Goal: Task Accomplishment & Management: Manage account settings

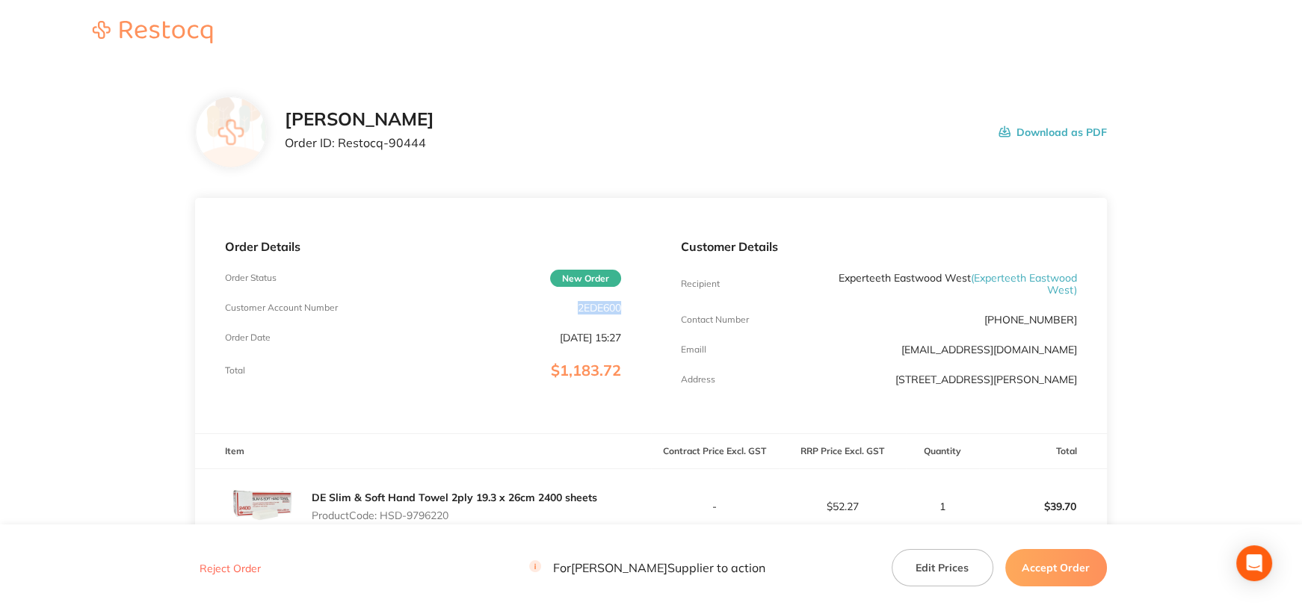
drag, startPoint x: 578, startPoint y: 309, endPoint x: 644, endPoint y: 308, distance: 66.5
click at [644, 308] on div "Order Details Order Status New Order Customer Account Number 2EDE600 Order Date…" at bounding box center [423, 315] width 456 height 235
copy p "2EDE600"
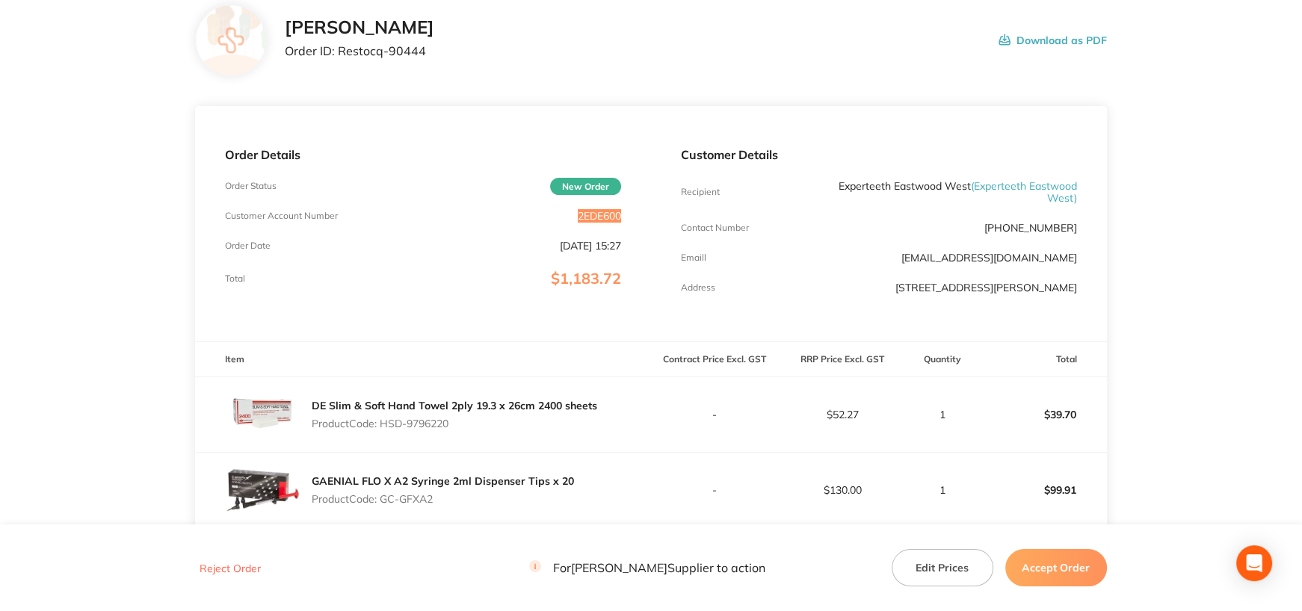
scroll to position [149, 0]
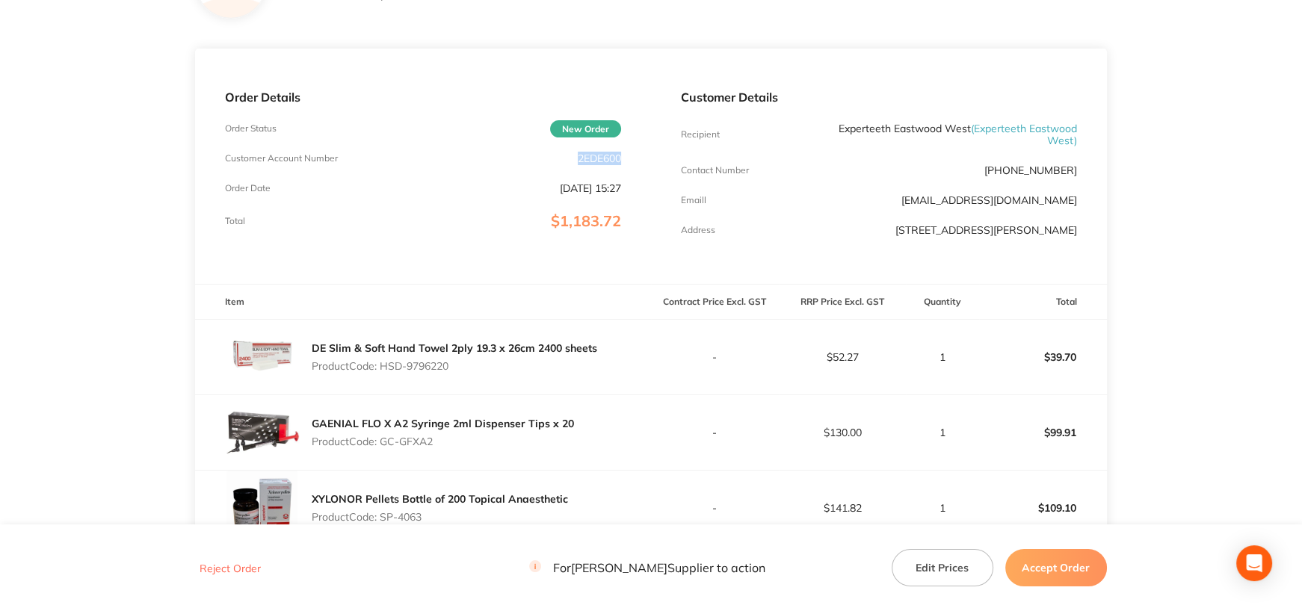
click at [993, 276] on div "Customer Details Recipient Experteeth [GEOGRAPHIC_DATA] ( Experteeth [GEOGRAPHI…" at bounding box center [879, 166] width 456 height 235
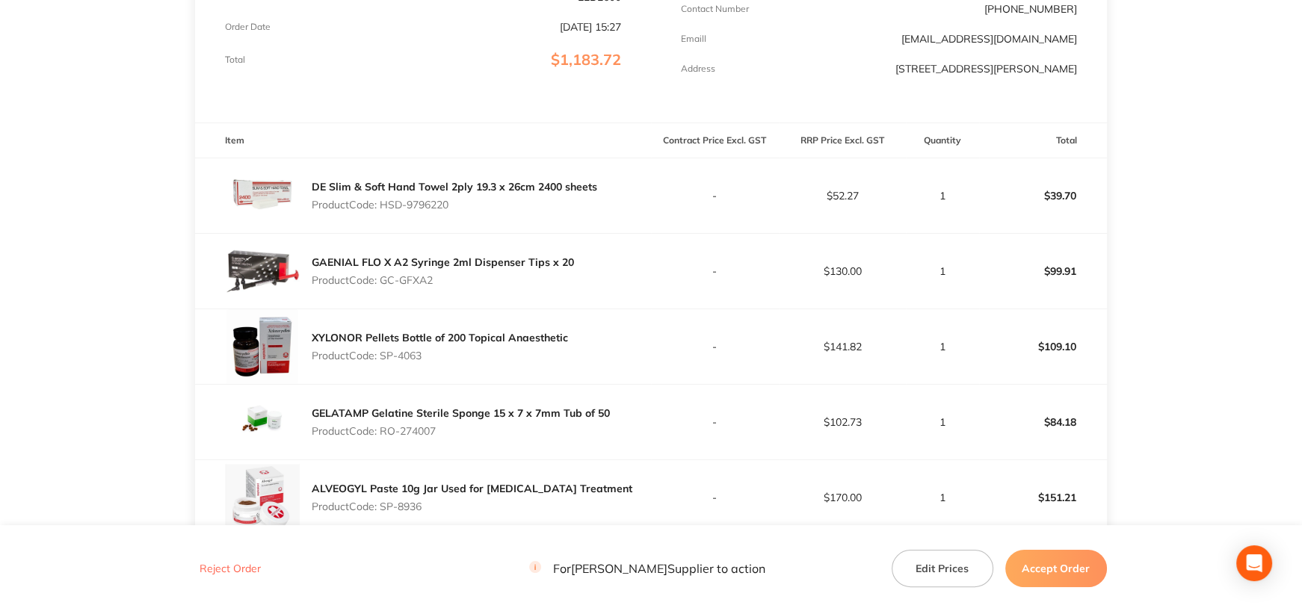
scroll to position [374, 0]
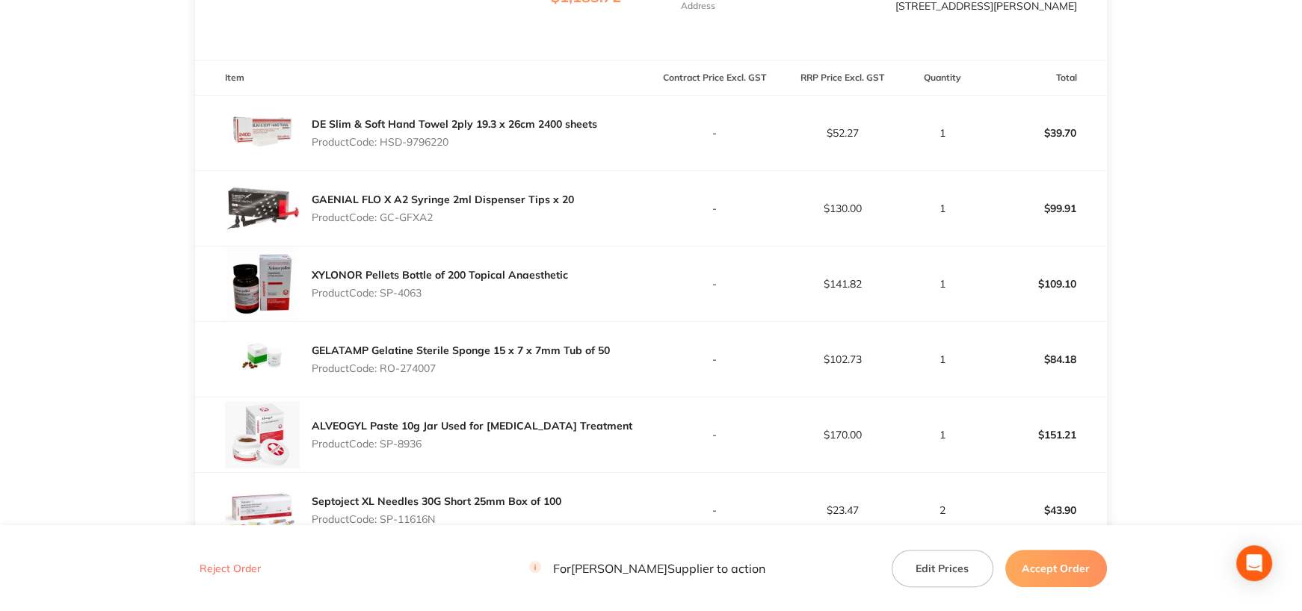
drag, startPoint x: 381, startPoint y: 139, endPoint x: 528, endPoint y: 280, distance: 203.0
click at [476, 143] on p "Product Code: HSD-9796220" at bounding box center [455, 142] width 286 height 12
copy p "HSD-9796220"
drag, startPoint x: 383, startPoint y: 215, endPoint x: 451, endPoint y: 217, distance: 68.0
click at [451, 217] on p "Product Code: GC-GFXA2" at bounding box center [443, 218] width 262 height 12
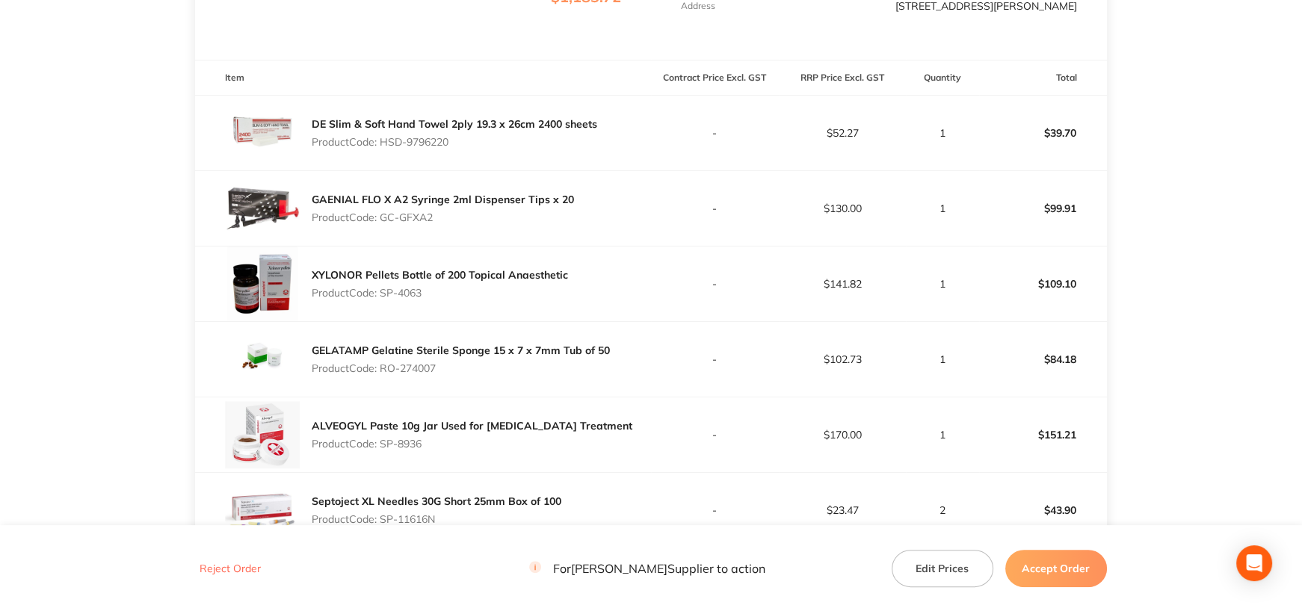
copy p "GC-GFXA2"
drag, startPoint x: 383, startPoint y: 292, endPoint x: 452, endPoint y: 298, distance: 69.0
click at [452, 298] on p "Product Code: SP-4063" at bounding box center [440, 293] width 256 height 12
copy p "SP-4063"
drag, startPoint x: 383, startPoint y: 369, endPoint x: 456, endPoint y: 369, distance: 73.3
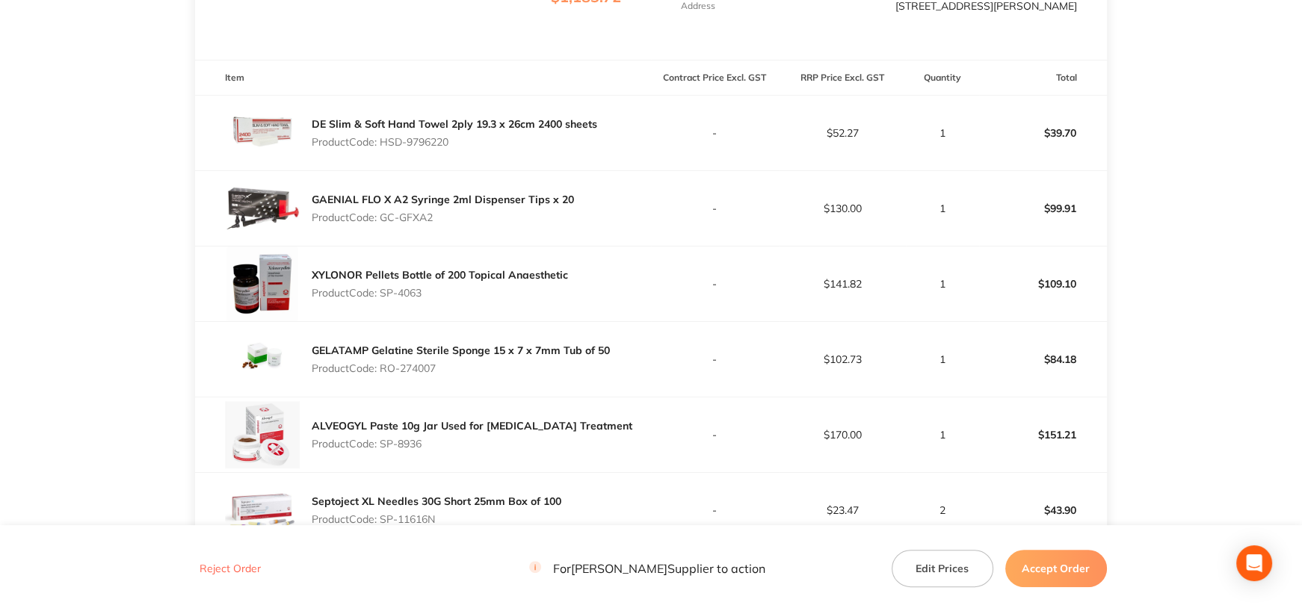
click at [456, 369] on p "Product Code: RO-274007" at bounding box center [461, 369] width 298 height 12
copy p "RO-274007"
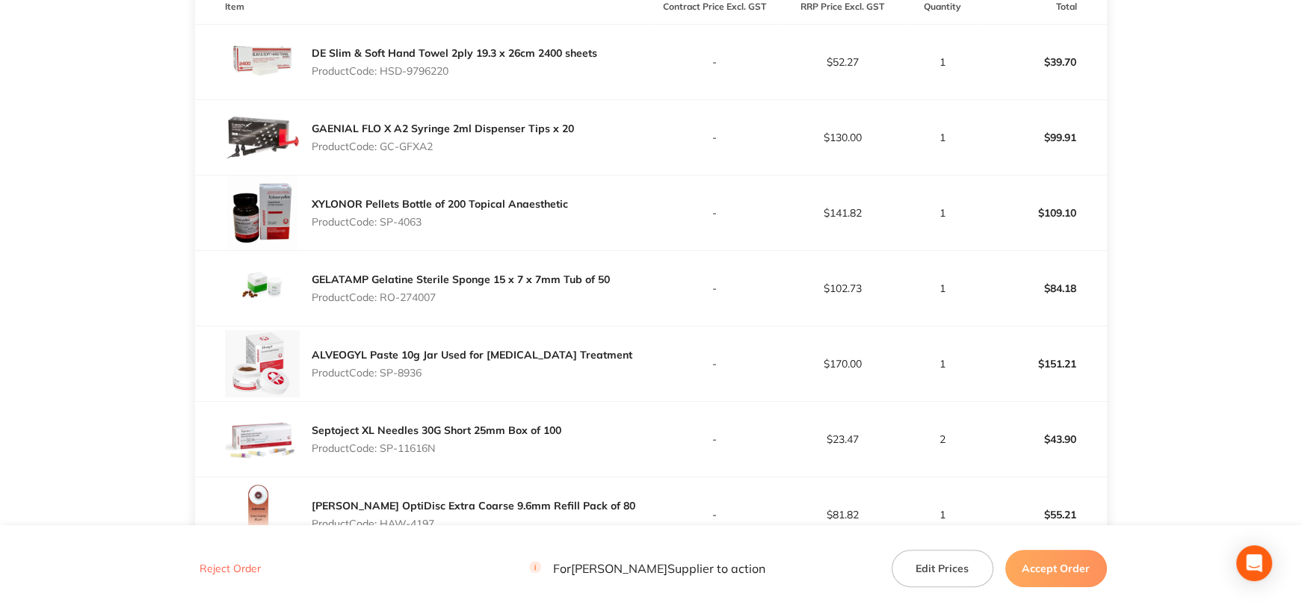
scroll to position [523, 0]
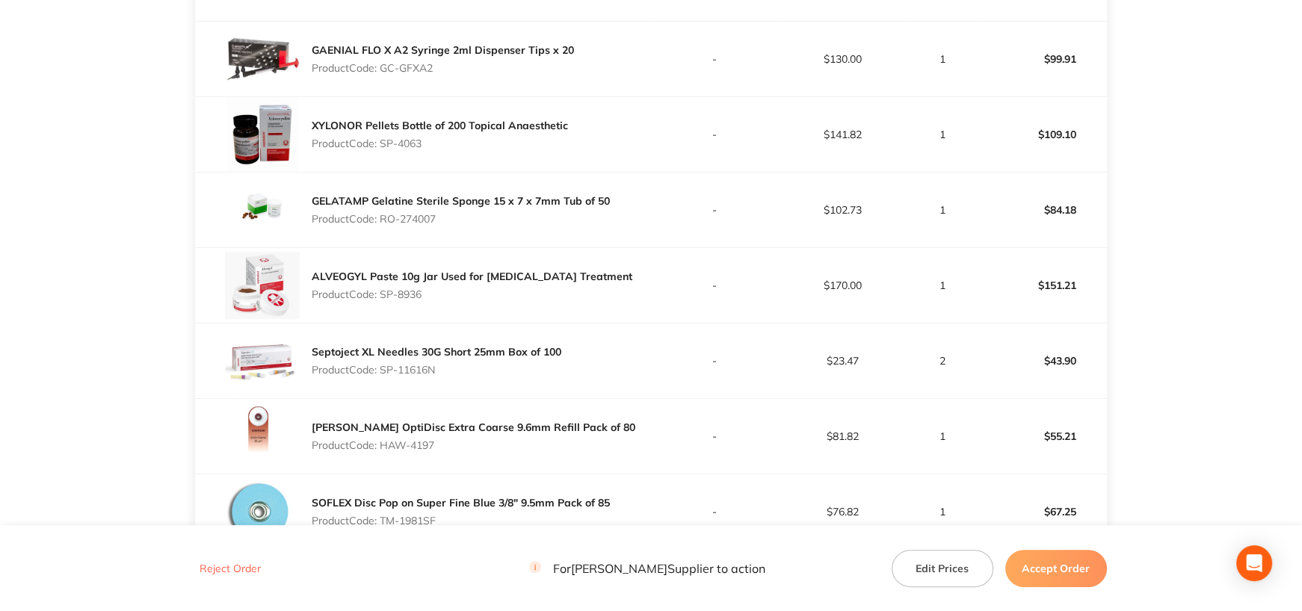
drag, startPoint x: 389, startPoint y: 292, endPoint x: 568, endPoint y: 361, distance: 192.1
click at [440, 298] on p "Product Code: SP-8936" at bounding box center [472, 295] width 321 height 12
copy p "SP-8936"
click at [860, 292] on td "$170.00" at bounding box center [843, 285] width 128 height 75
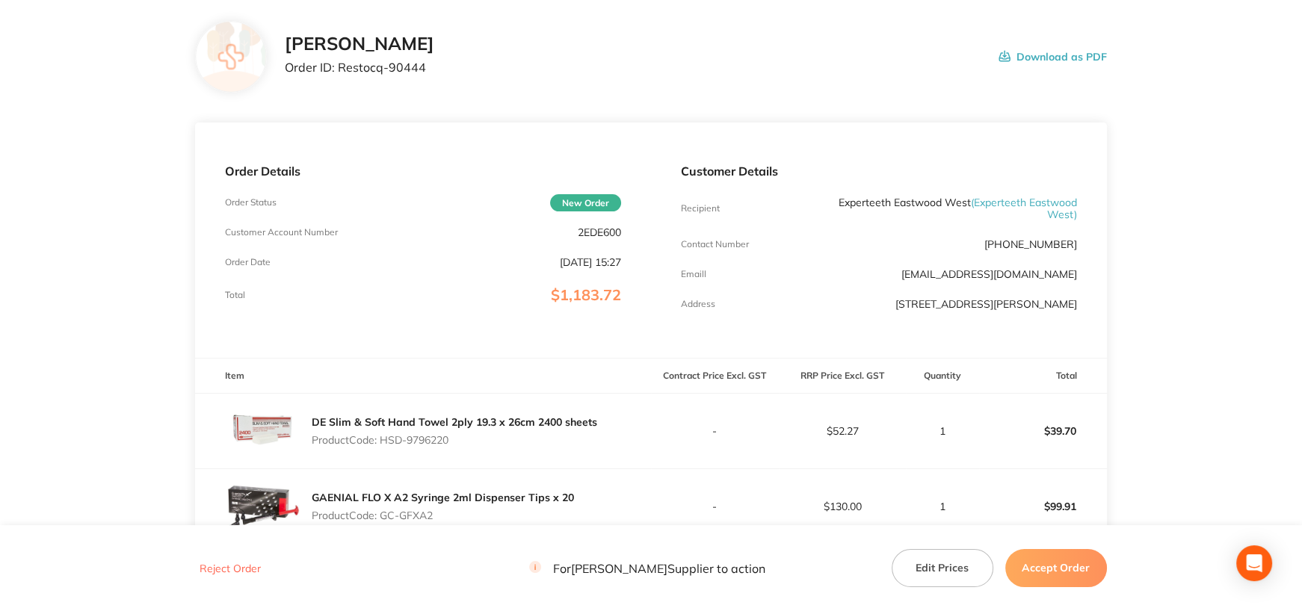
scroll to position [75, 0]
drag, startPoint x: 339, startPoint y: 72, endPoint x: 873, endPoint y: 272, distance: 570.0
click at [434, 73] on p "Order ID: Restocq- 90444" at bounding box center [359, 67] width 149 height 13
copy p "Restocq- 90444"
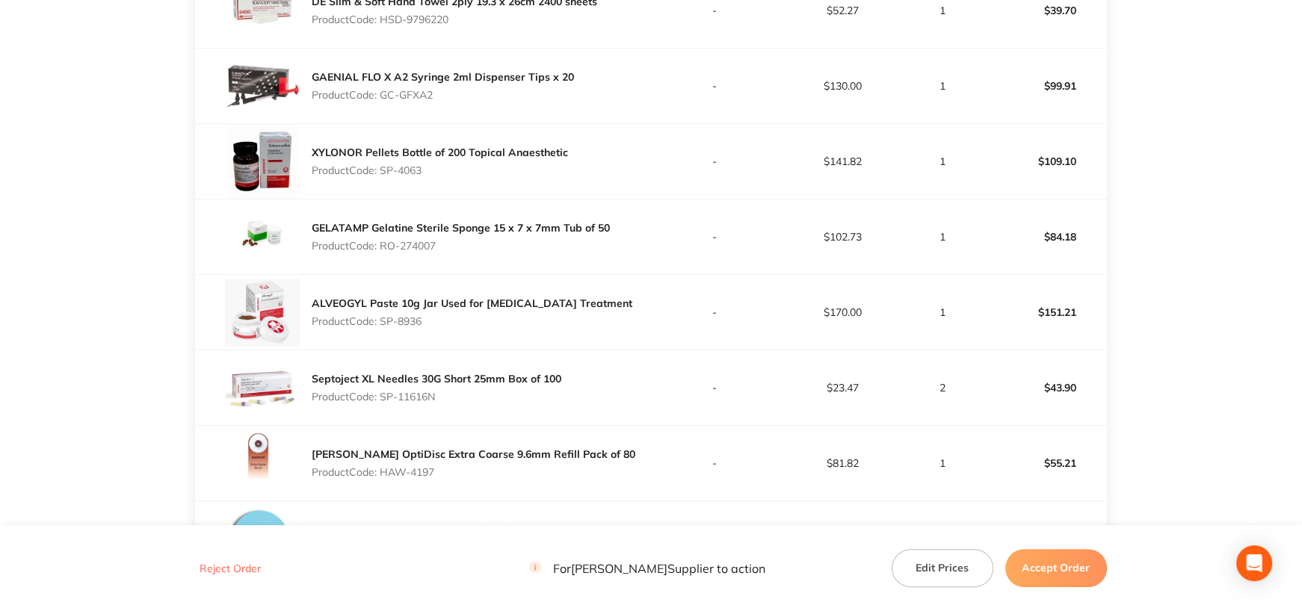
scroll to position [523, 0]
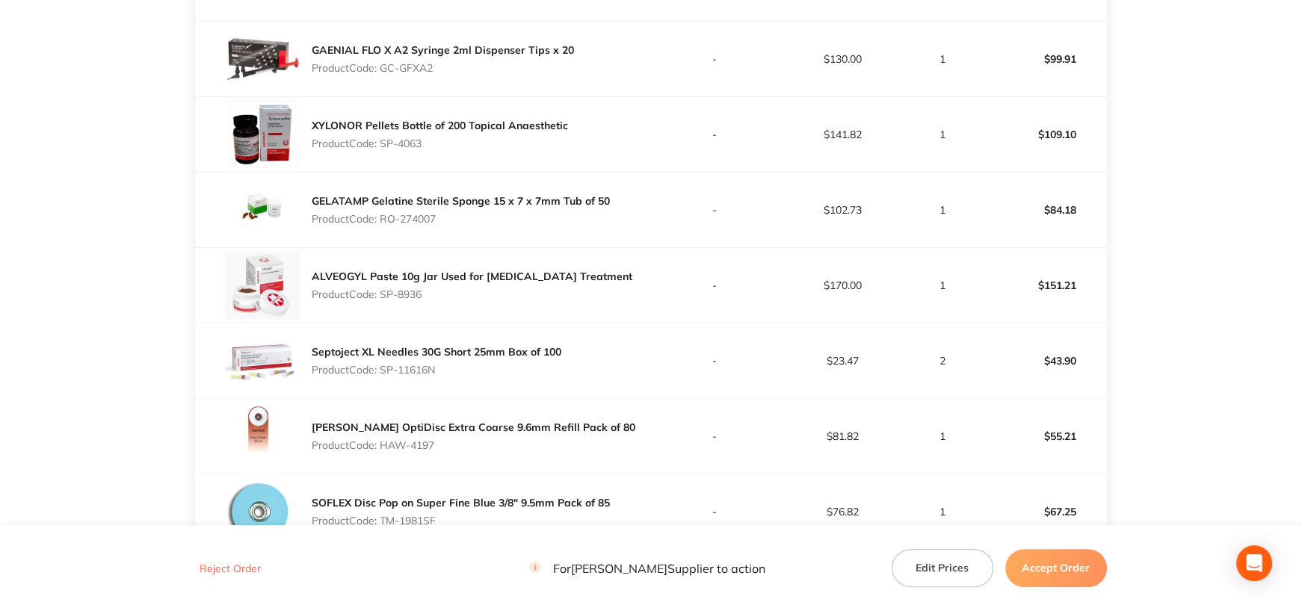
drag, startPoint x: 382, startPoint y: 294, endPoint x: 434, endPoint y: 294, distance: 52.3
click at [434, 294] on p "Product Code: SP-8936" at bounding box center [472, 295] width 321 height 12
copy p "SP-8936"
drag, startPoint x: 382, startPoint y: 368, endPoint x: 458, endPoint y: 367, distance: 76.3
click at [458, 367] on p "Product Code: SP-11616N" at bounding box center [437, 370] width 250 height 12
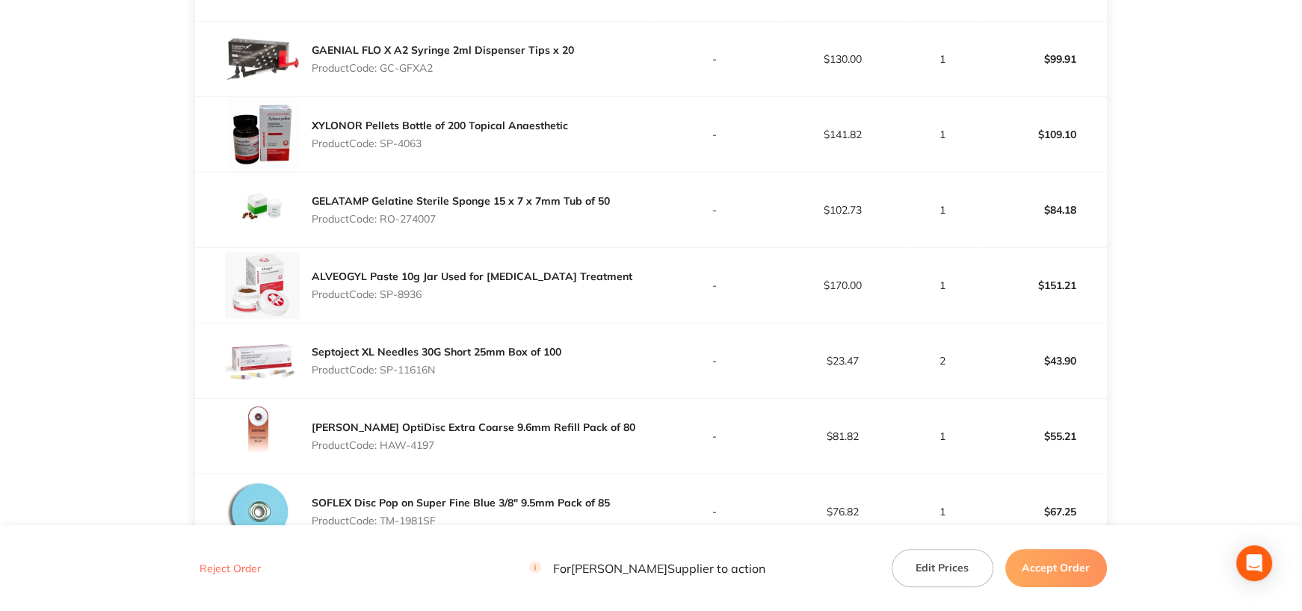
copy p "SP-11616N"
drag, startPoint x: 380, startPoint y: 444, endPoint x: 481, endPoint y: 460, distance: 101.4
click at [457, 450] on p "Product Code: HAW-4197" at bounding box center [474, 446] width 324 height 12
copy p "HAW-4197"
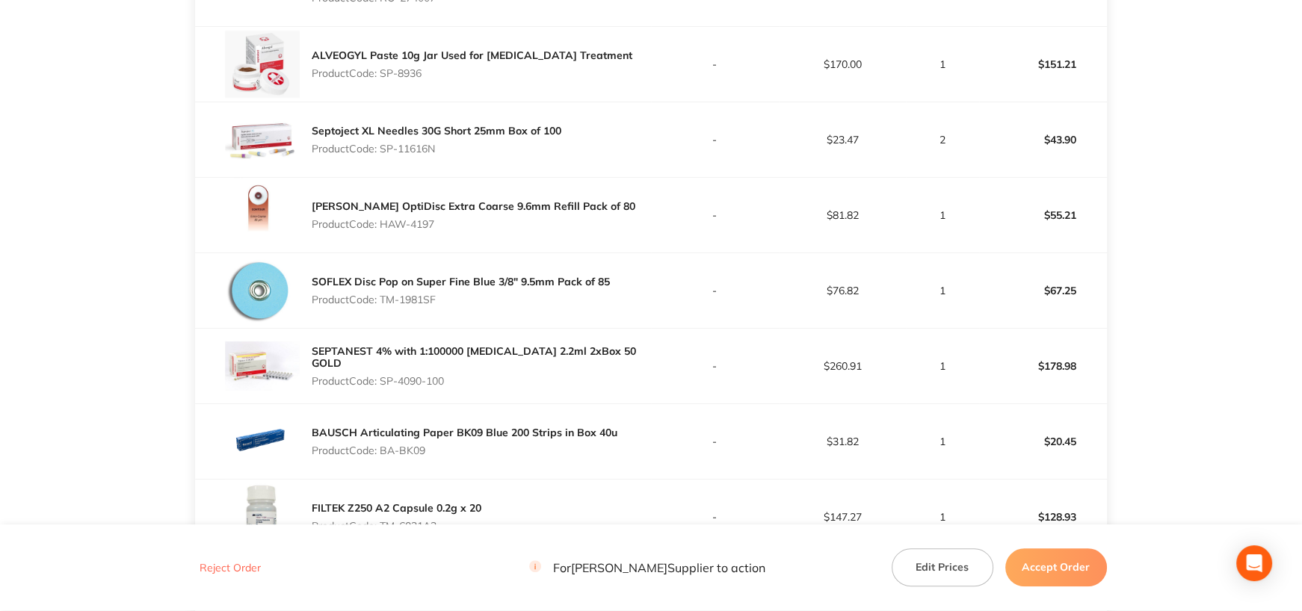
scroll to position [747, 0]
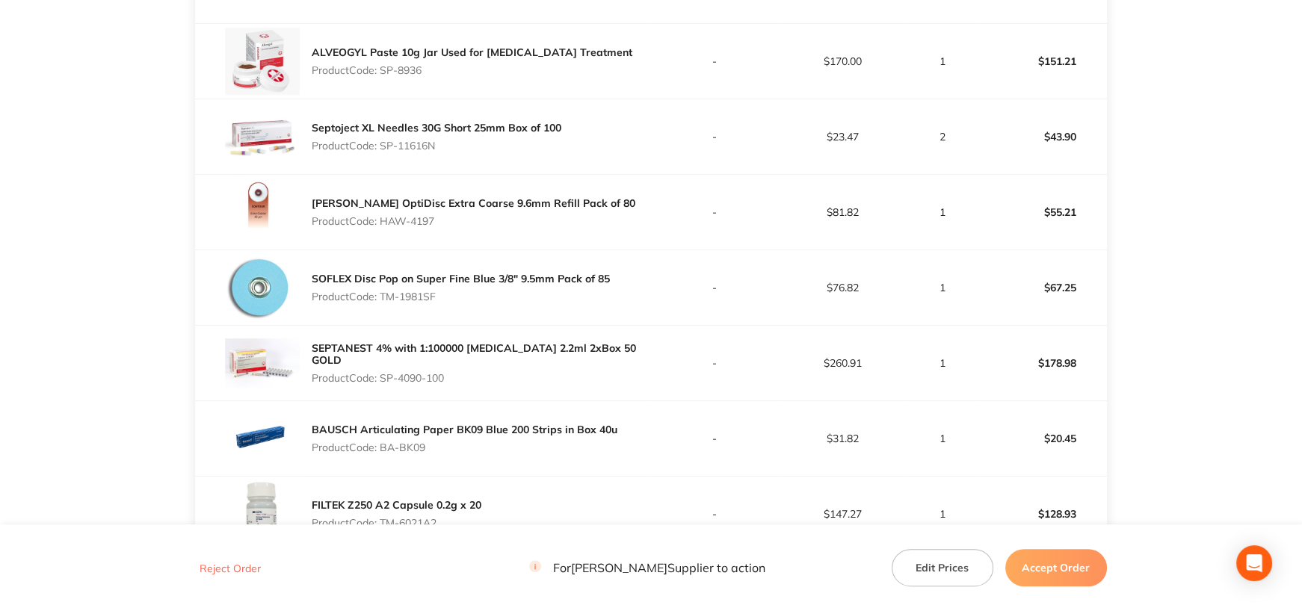
drag, startPoint x: 382, startPoint y: 295, endPoint x: 573, endPoint y: 354, distance: 200.0
click at [448, 298] on p "Product Code: TM-1981SF" at bounding box center [461, 297] width 298 height 12
drag, startPoint x: 382, startPoint y: 370, endPoint x: 468, endPoint y: 370, distance: 86.0
click at [468, 372] on p "Product Code: SP-4090-100" at bounding box center [481, 378] width 339 height 12
drag, startPoint x: 381, startPoint y: 445, endPoint x: 447, endPoint y: 445, distance: 65.8
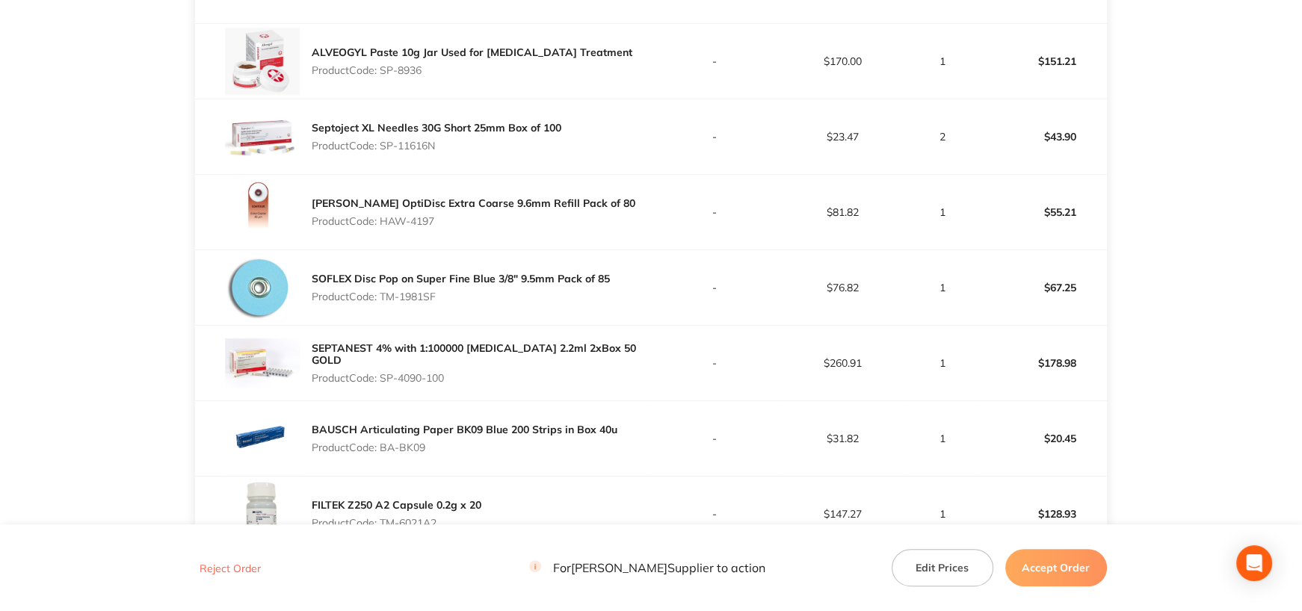
click at [447, 445] on p "Product Code: BA-BK09" at bounding box center [465, 448] width 306 height 12
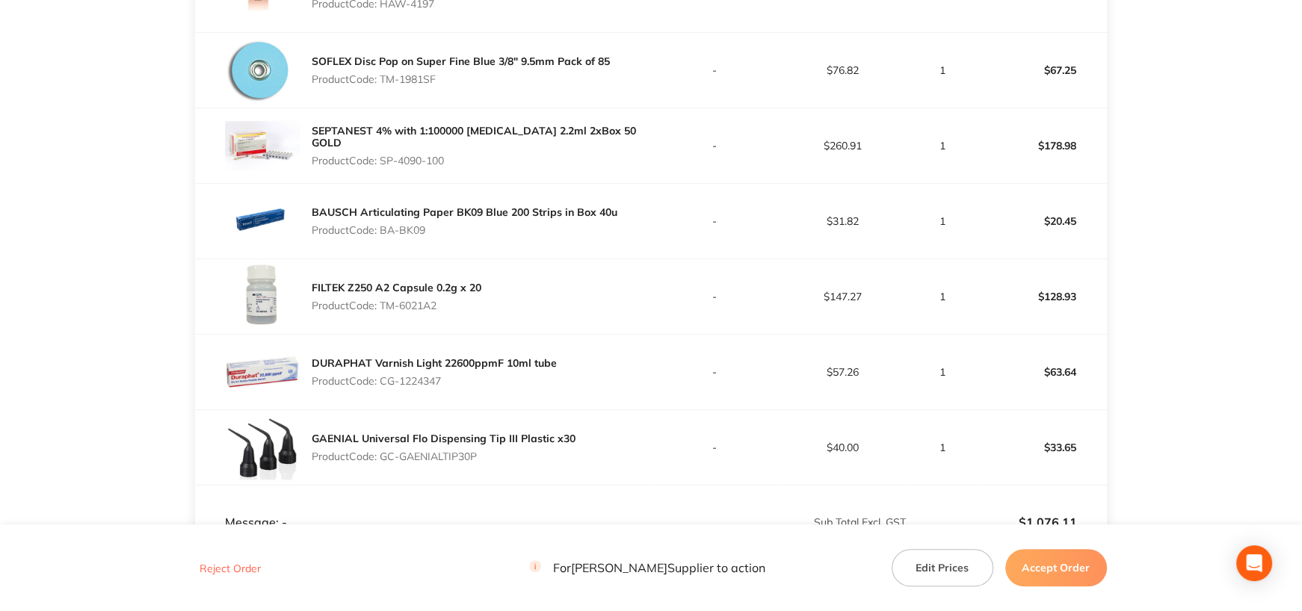
scroll to position [972, 0]
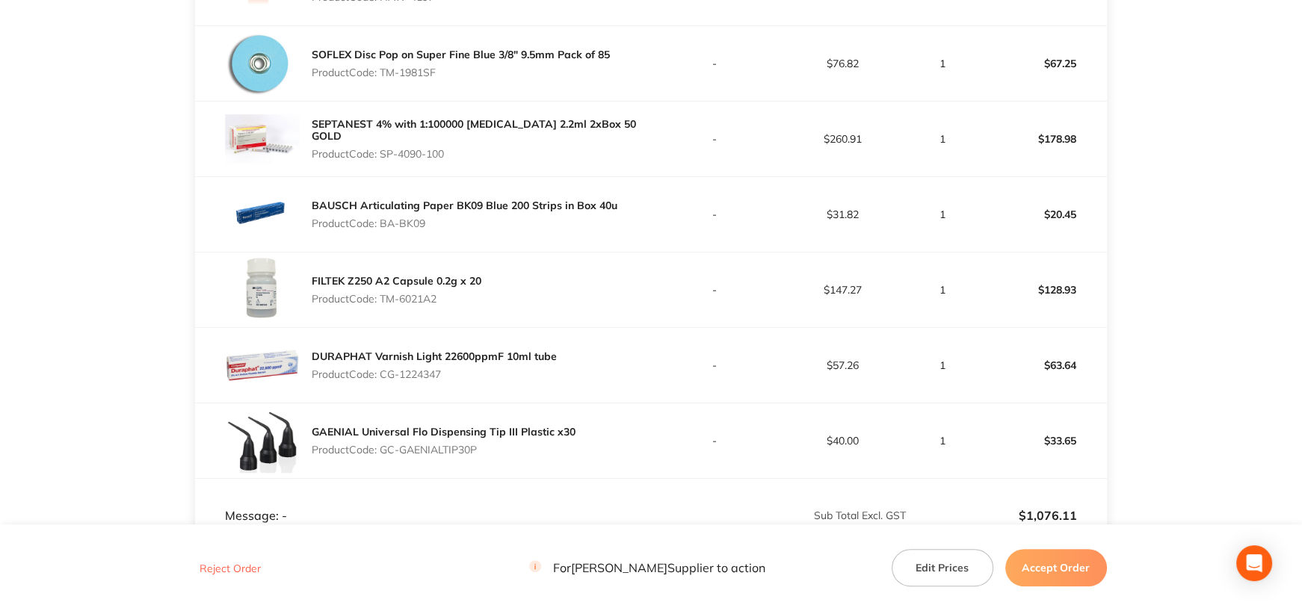
drag, startPoint x: 382, startPoint y: 296, endPoint x: 466, endPoint y: 298, distance: 83.7
click at [465, 298] on p "Product Code: TM-6021A2" at bounding box center [397, 299] width 170 height 12
drag, startPoint x: 384, startPoint y: 368, endPoint x: 475, endPoint y: 371, distance: 91.2
click at [475, 371] on p "Product Code: CG-1224347" at bounding box center [434, 374] width 245 height 12
drag, startPoint x: 383, startPoint y: 449, endPoint x: 493, endPoint y: 447, distance: 109.9
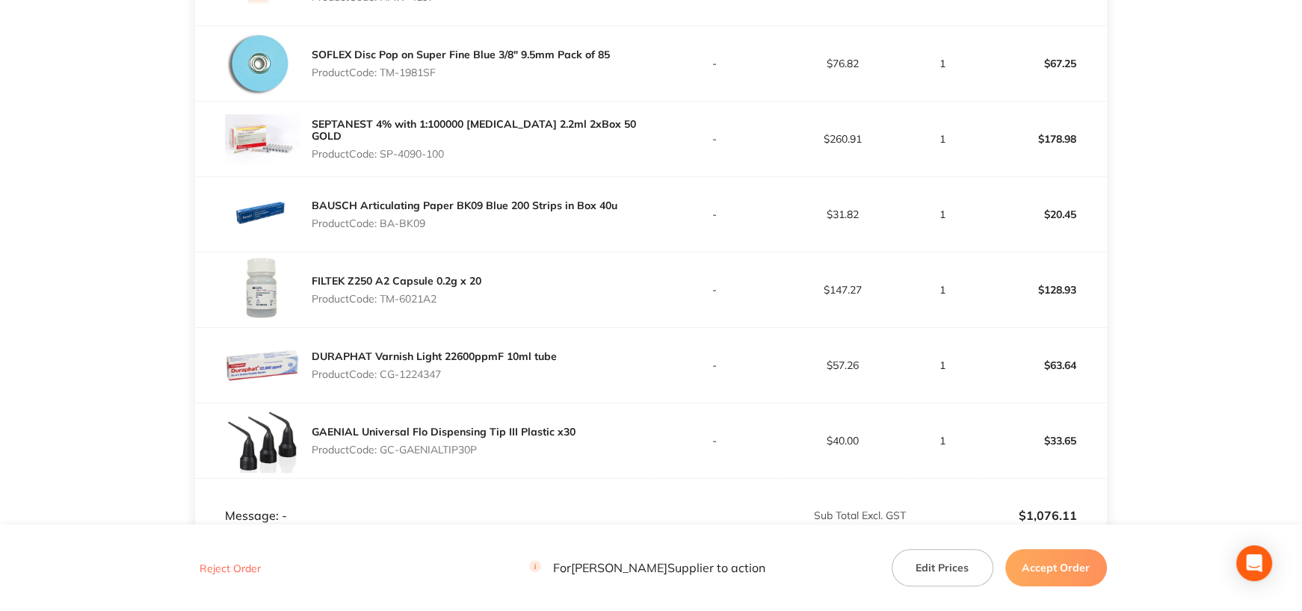
click at [493, 447] on p "Product Code: GC-GAENIALTIP30P" at bounding box center [444, 450] width 264 height 12
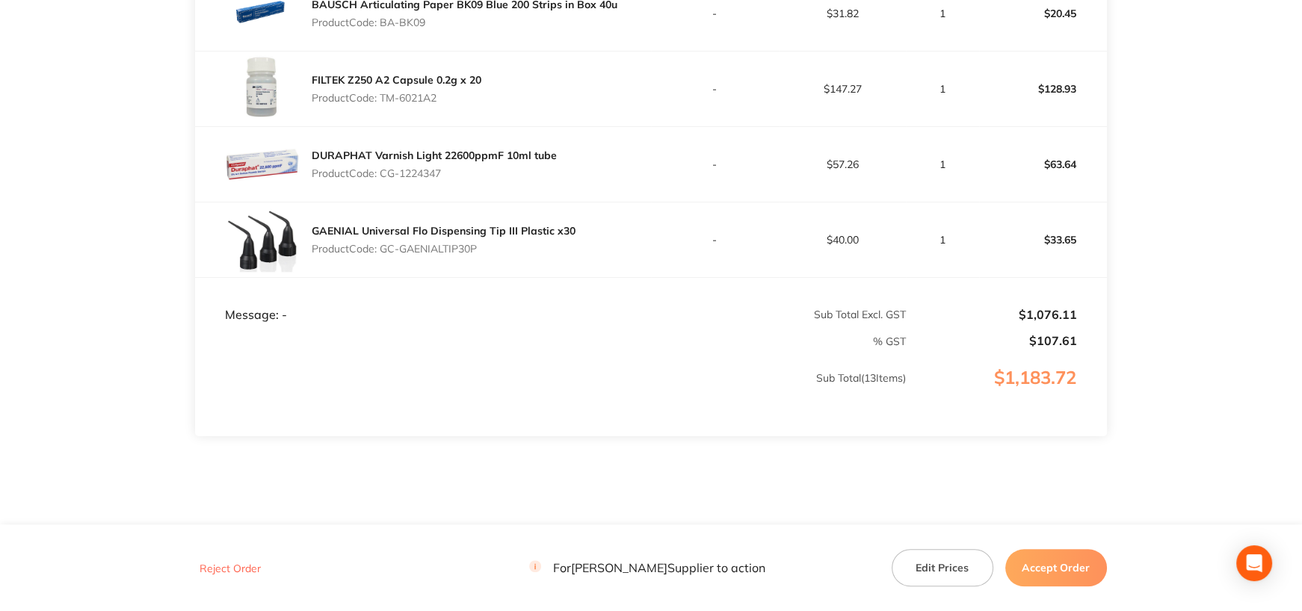
scroll to position [1196, 0]
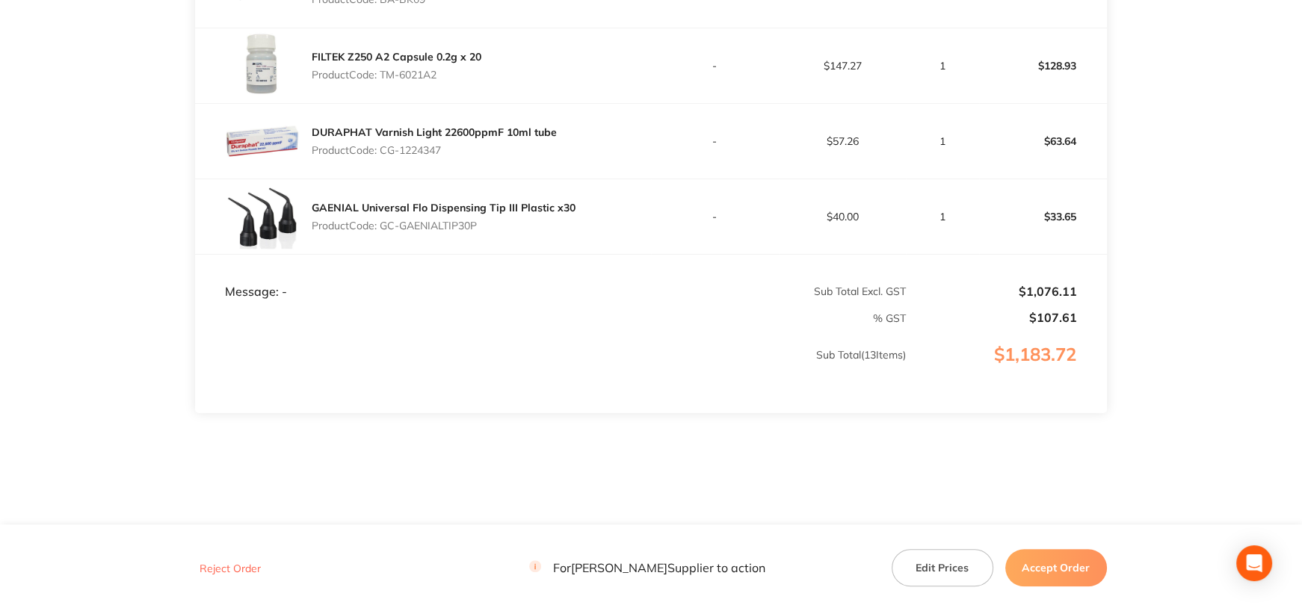
click at [1068, 564] on button "Accept Order" at bounding box center [1056, 567] width 102 height 37
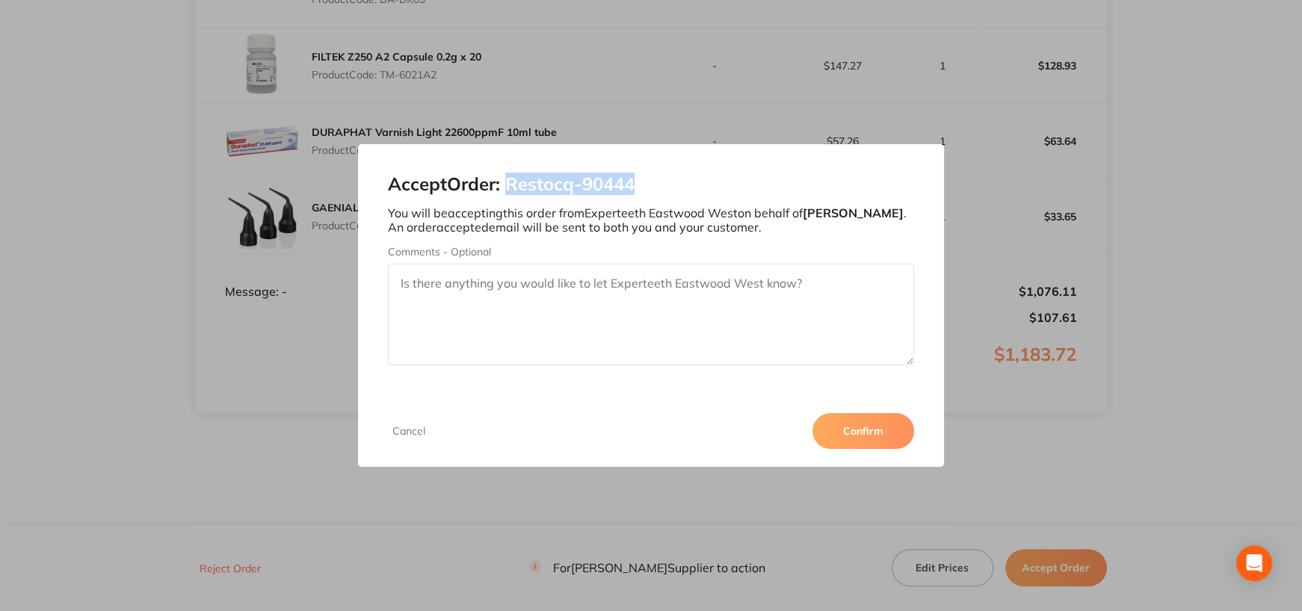
drag, startPoint x: 508, startPoint y: 182, endPoint x: 679, endPoint y: 182, distance: 170.4
click at [679, 182] on h2 "Accept Order: Restocq- 90444" at bounding box center [651, 184] width 526 height 21
click at [866, 429] on button "Confirm" at bounding box center [863, 431] width 102 height 36
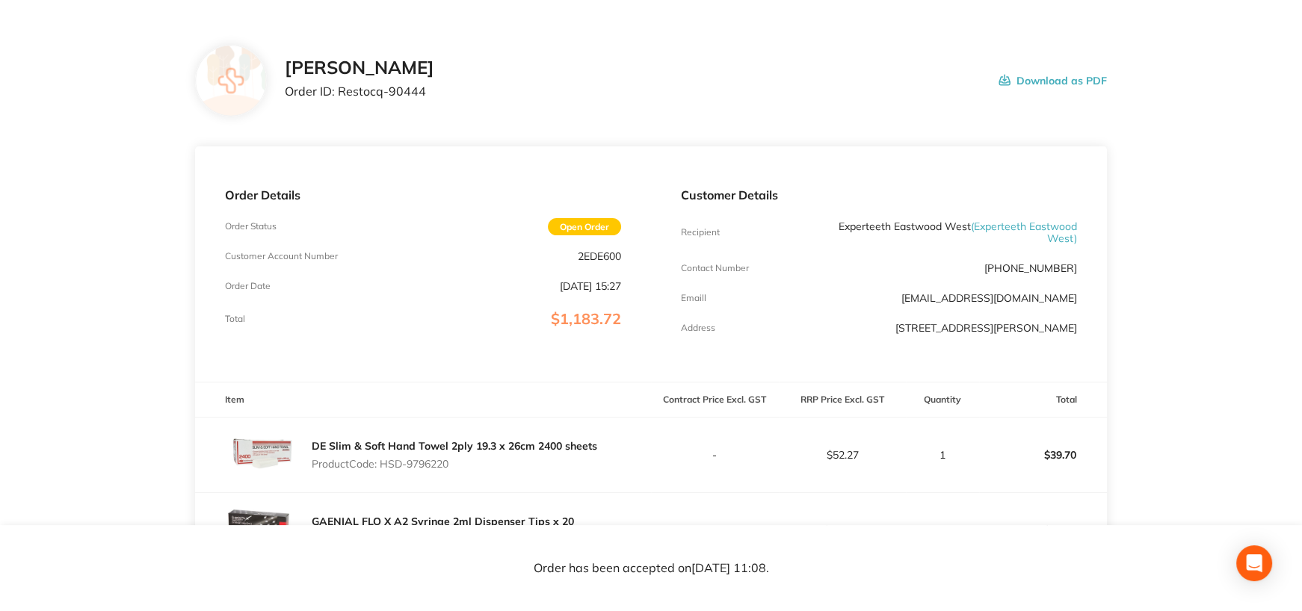
scroll to position [0, 0]
